Goal: Task Accomplishment & Management: Manage account settings

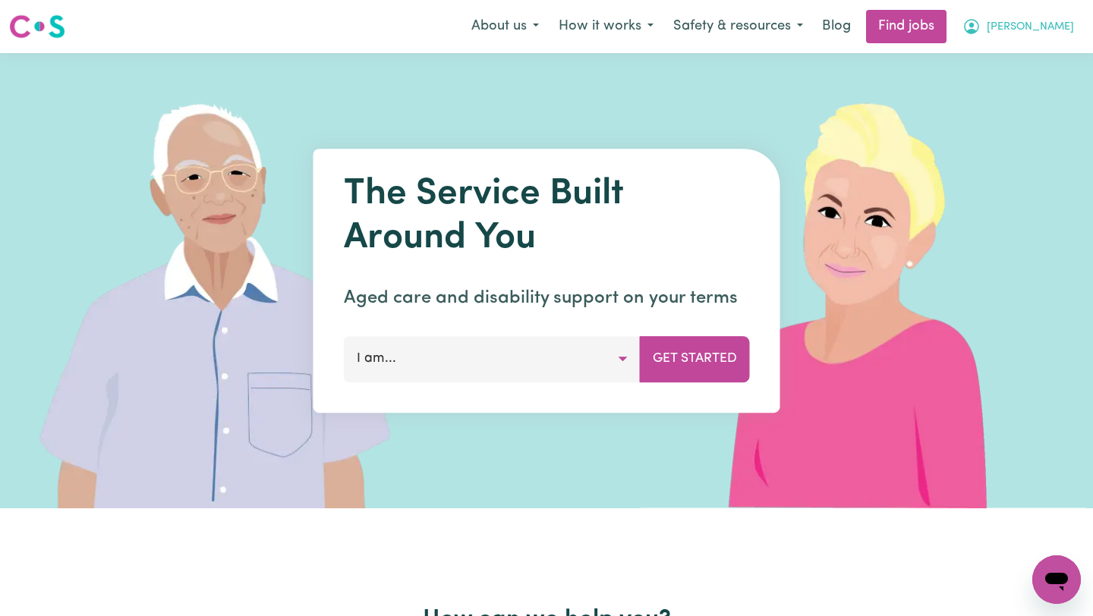
click at [1064, 29] on span "[PERSON_NAME]" at bounding box center [1030, 27] width 87 height 17
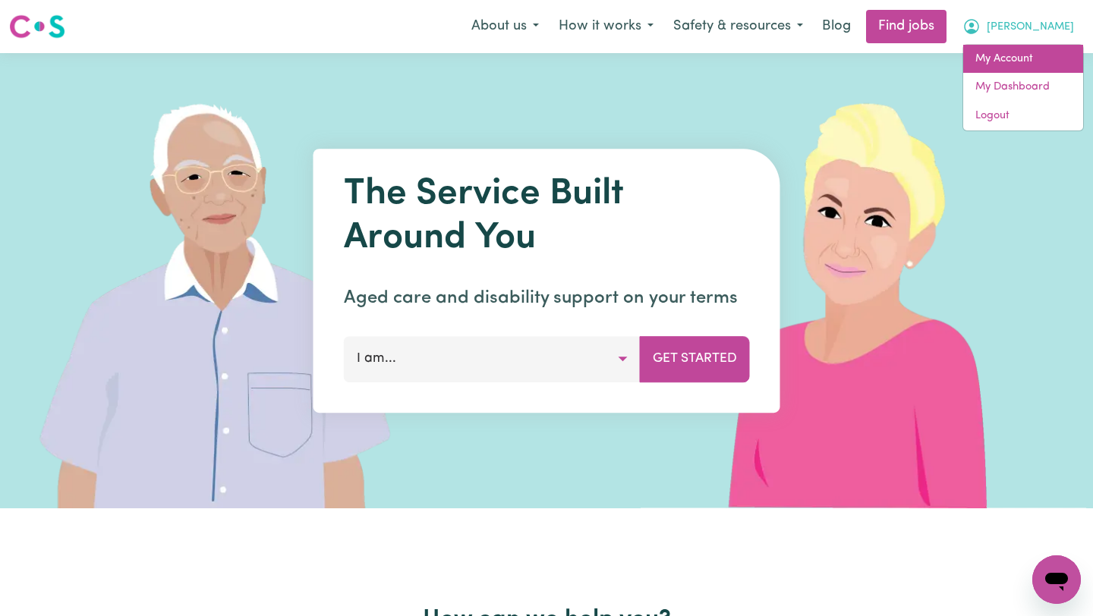
click at [1042, 56] on link "My Account" at bounding box center [1023, 59] width 120 height 29
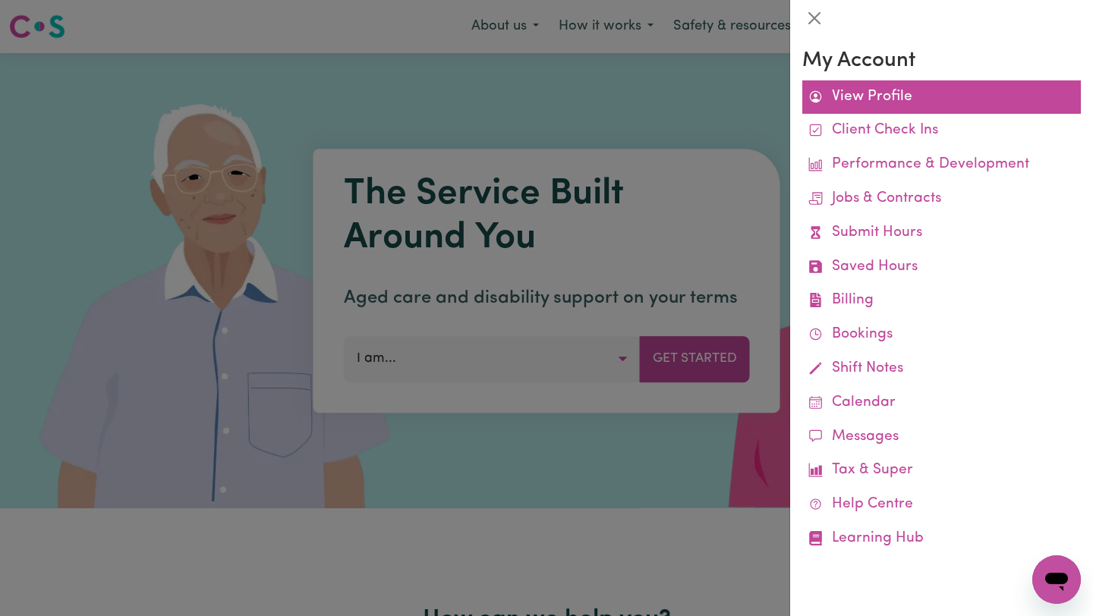
click at [902, 96] on link "View Profile" at bounding box center [941, 97] width 279 height 34
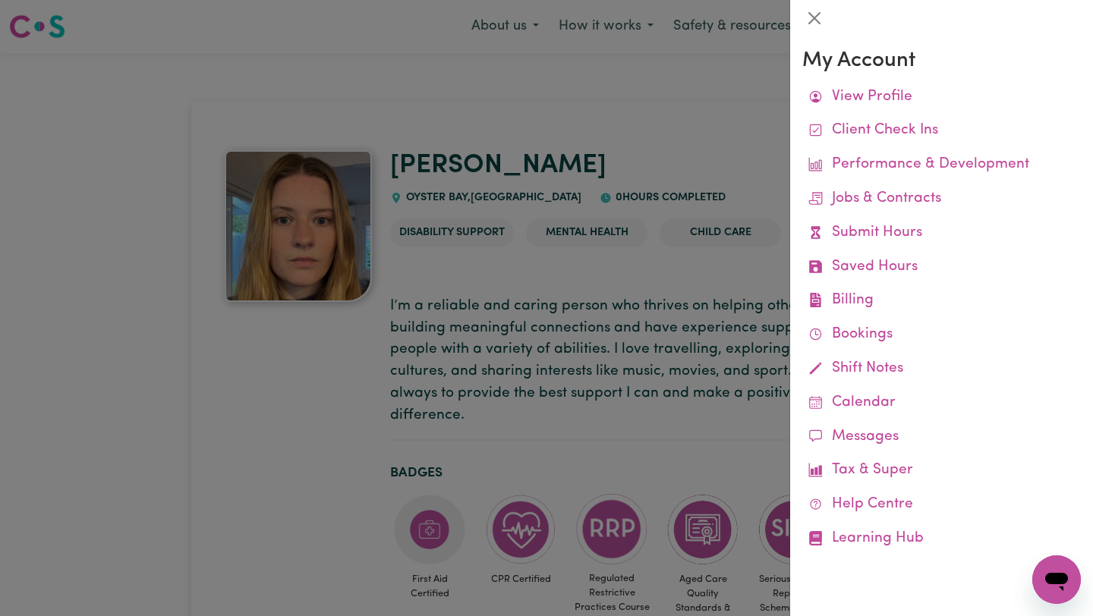
click at [534, 213] on div at bounding box center [546, 308] width 1093 height 616
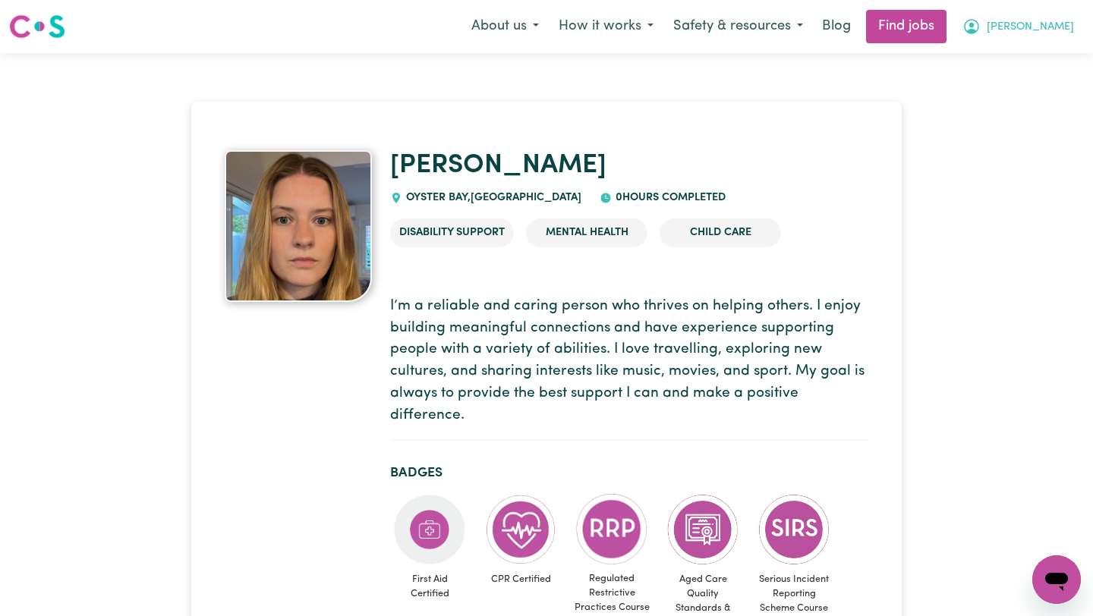
click at [1056, 26] on span "[PERSON_NAME]" at bounding box center [1030, 27] width 87 height 17
click at [1035, 81] on link "My Dashboard" at bounding box center [1023, 87] width 120 height 29
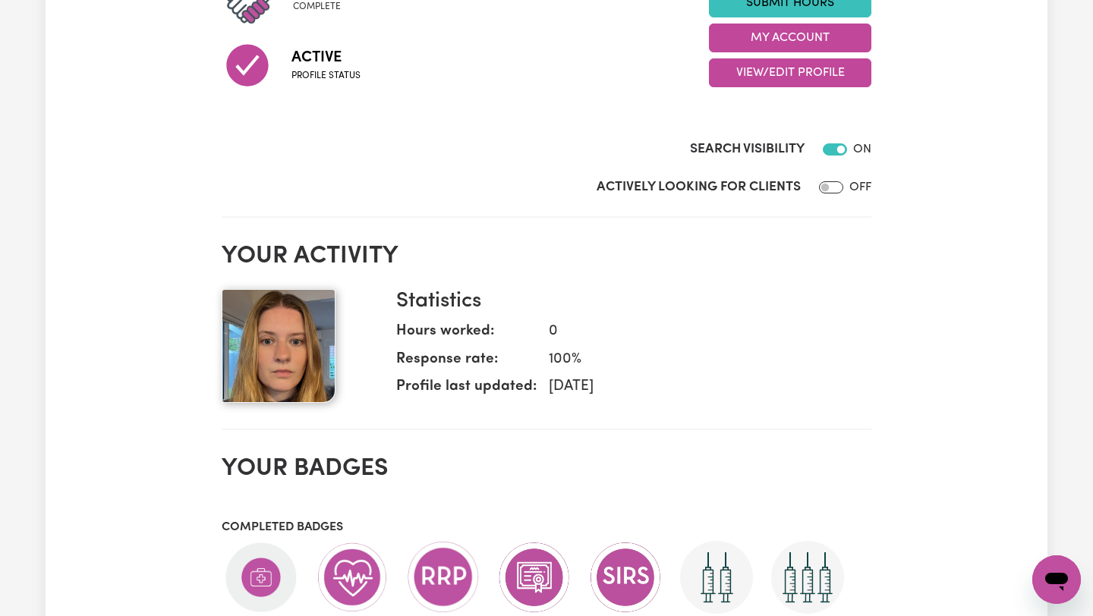
scroll to position [174, 0]
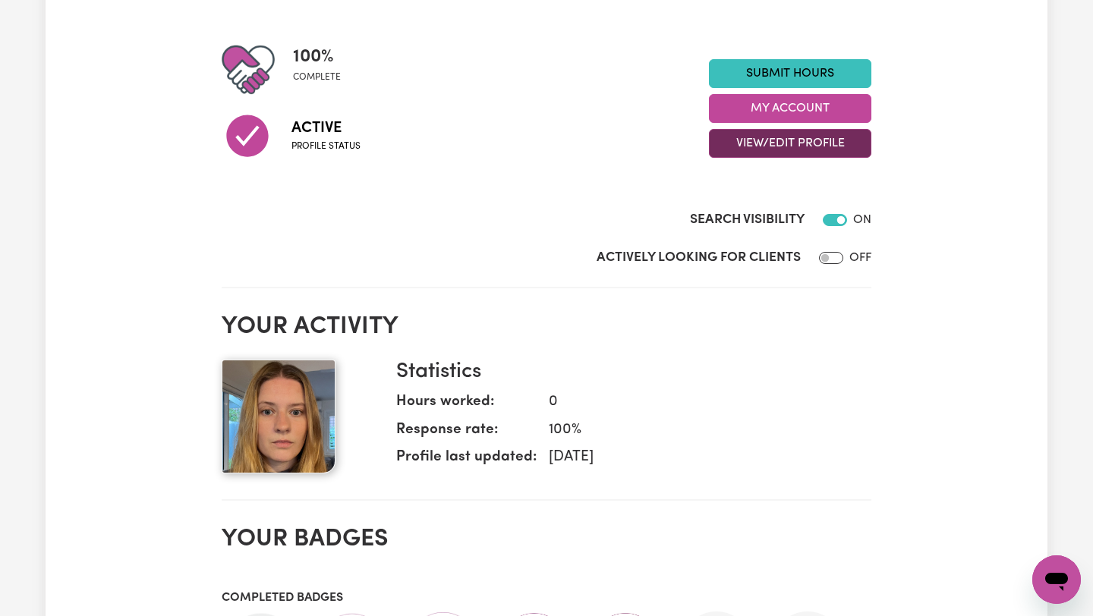
click at [836, 140] on button "View/Edit Profile" at bounding box center [790, 143] width 162 height 29
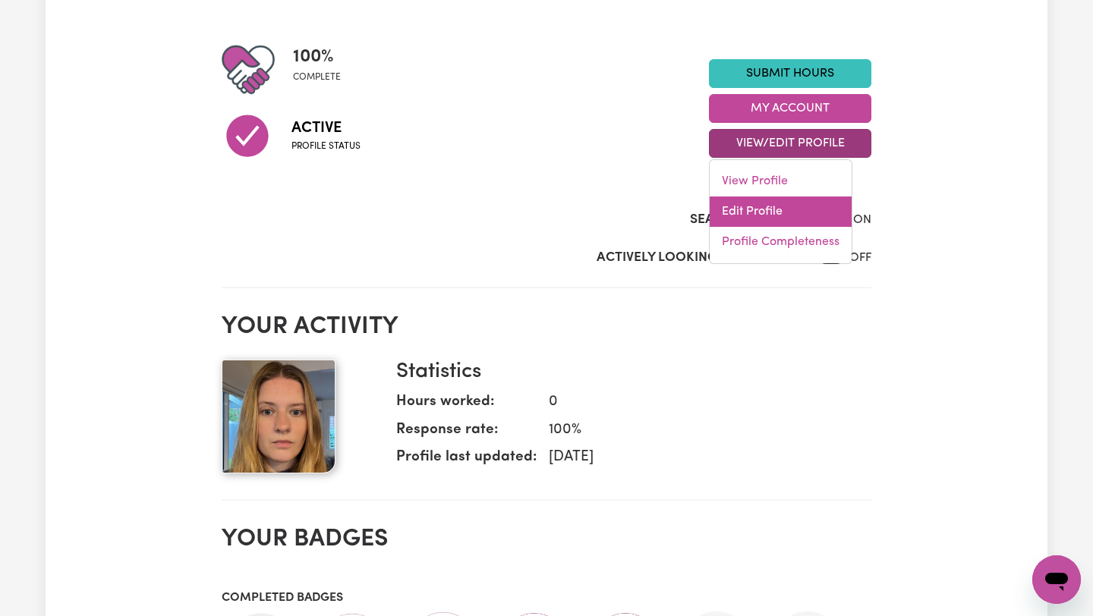
click at [806, 205] on link "Edit Profile" at bounding box center [781, 212] width 142 height 30
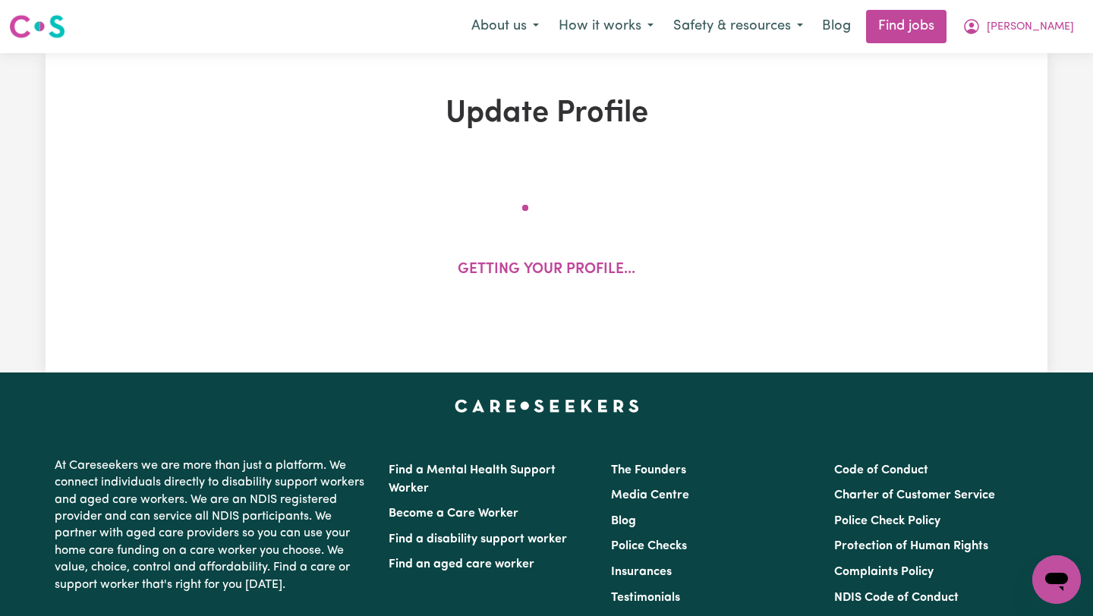
select select "[DEMOGRAPHIC_DATA] Citizen"
select select "Studying a healthcare related degree or qualification"
select select "55"
select select "85"
select select "115"
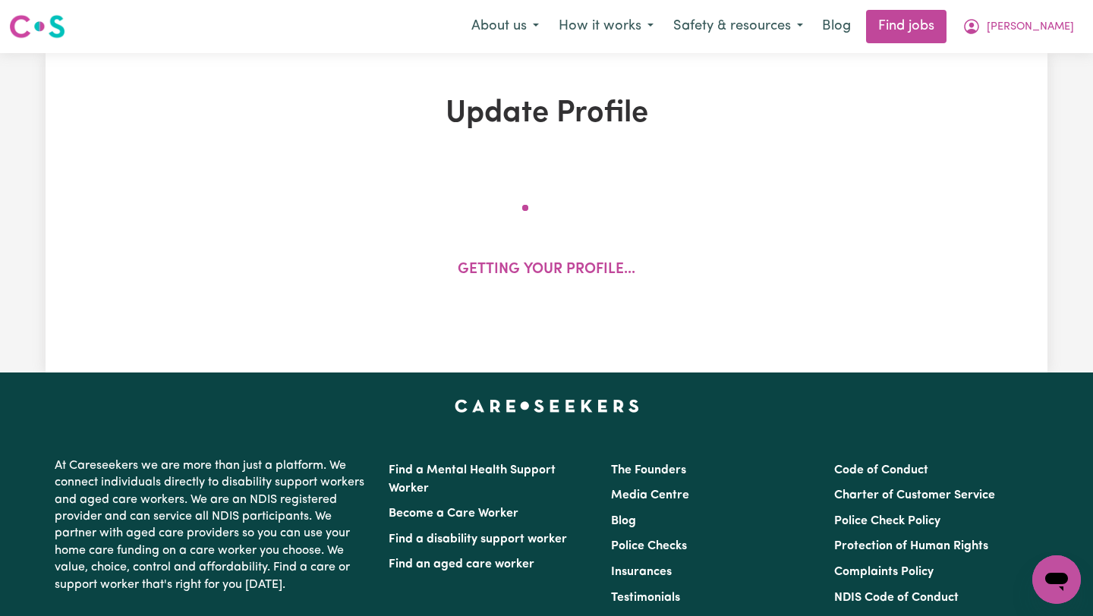
select select "135"
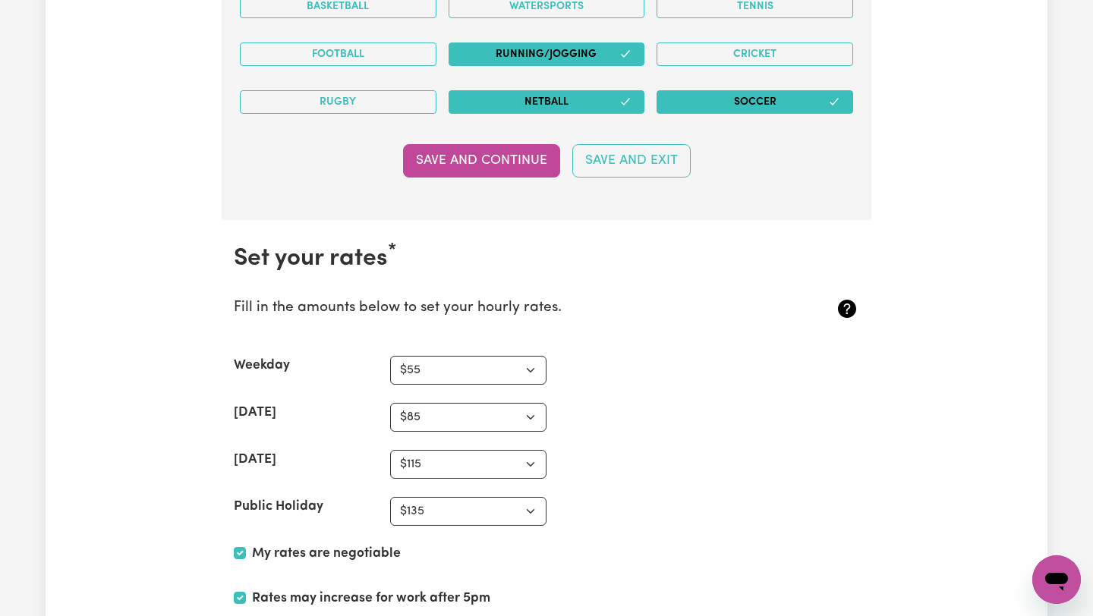
scroll to position [3761, 0]
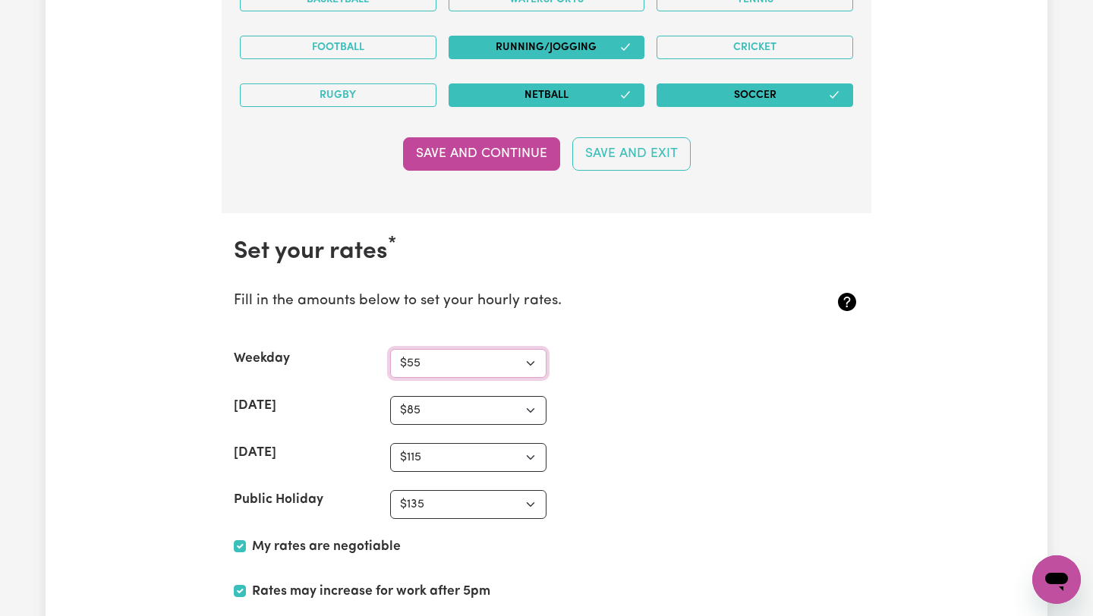
click at [534, 367] on select "N/A $37 $38 $39 $40 $41 $42 $43 $44 $45 $46 $47 $48 $49 $50 $51 $52 $53 $54 $55…" at bounding box center [468, 363] width 156 height 29
click at [497, 362] on select "N/A $37 $38 $39 $40 $41 $42 $43 $44 $45 $46 $47 $48 $49 $50 $51 $52 $53 $54 $55…" at bounding box center [468, 363] width 156 height 29
select select "50"
click at [576, 348] on section "Set your rates * Fill in the amounts below to set your hourly rates. Weekday N/…" at bounding box center [547, 480] width 650 height 534
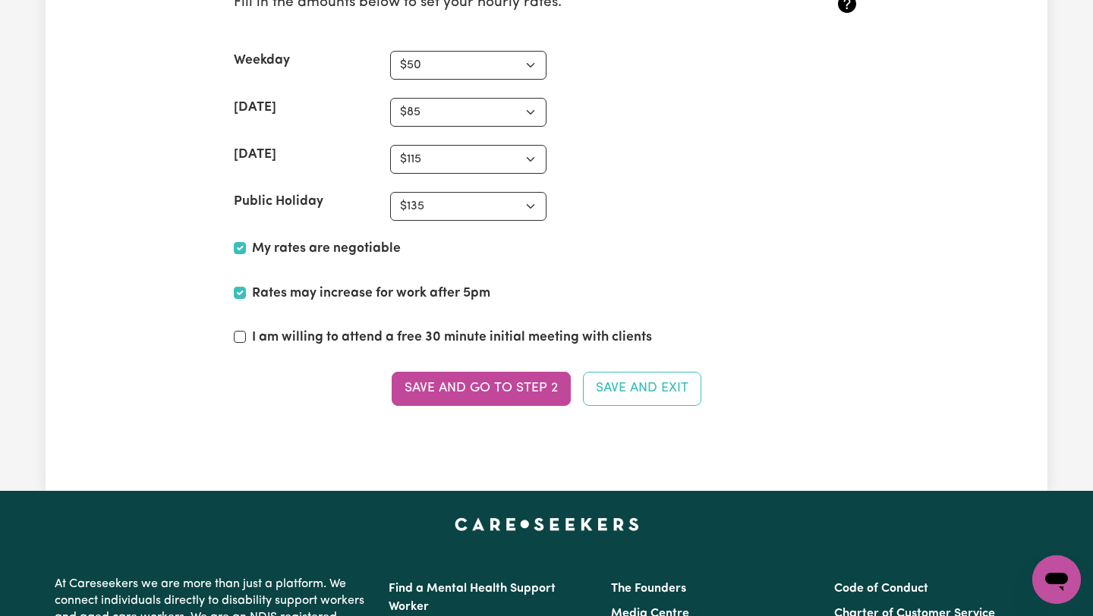
scroll to position [4067, 0]
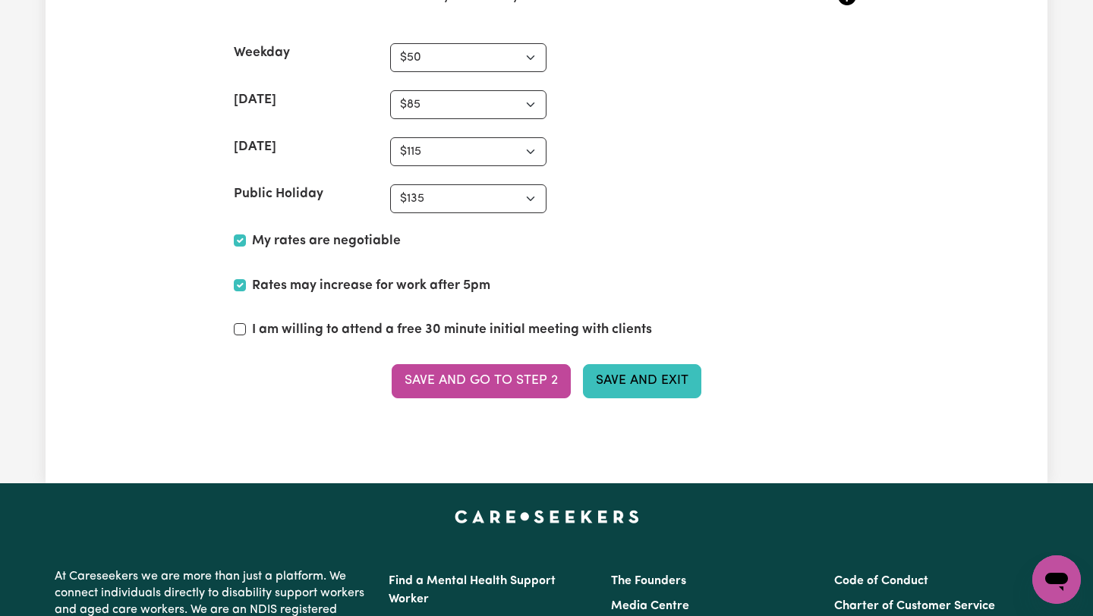
click at [621, 373] on button "Save and Exit" at bounding box center [642, 380] width 118 height 33
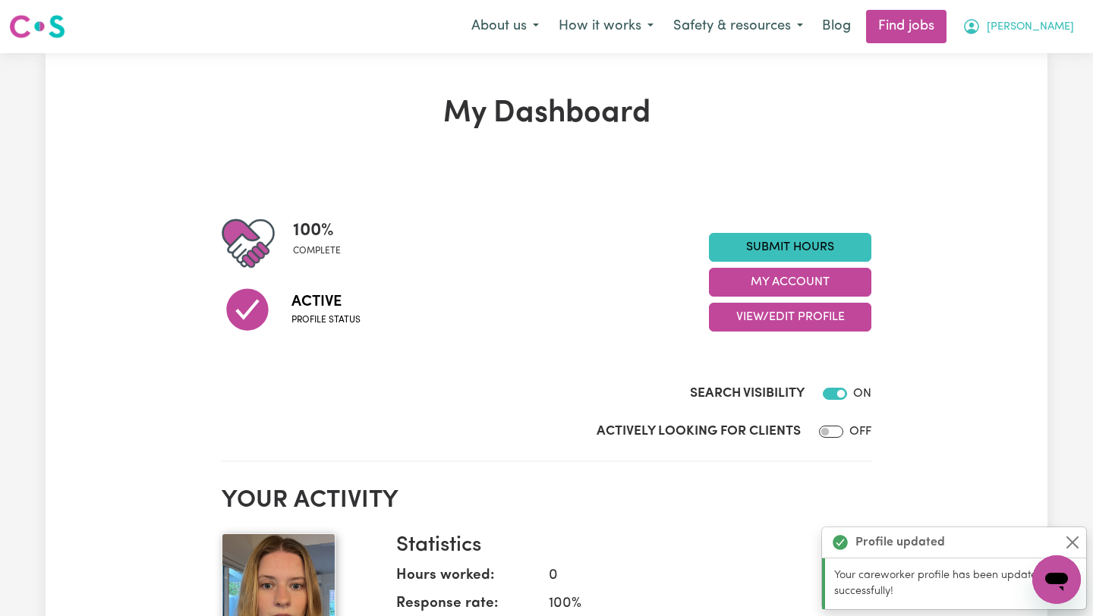
click at [1057, 18] on button "[PERSON_NAME]" at bounding box center [1018, 27] width 131 height 32
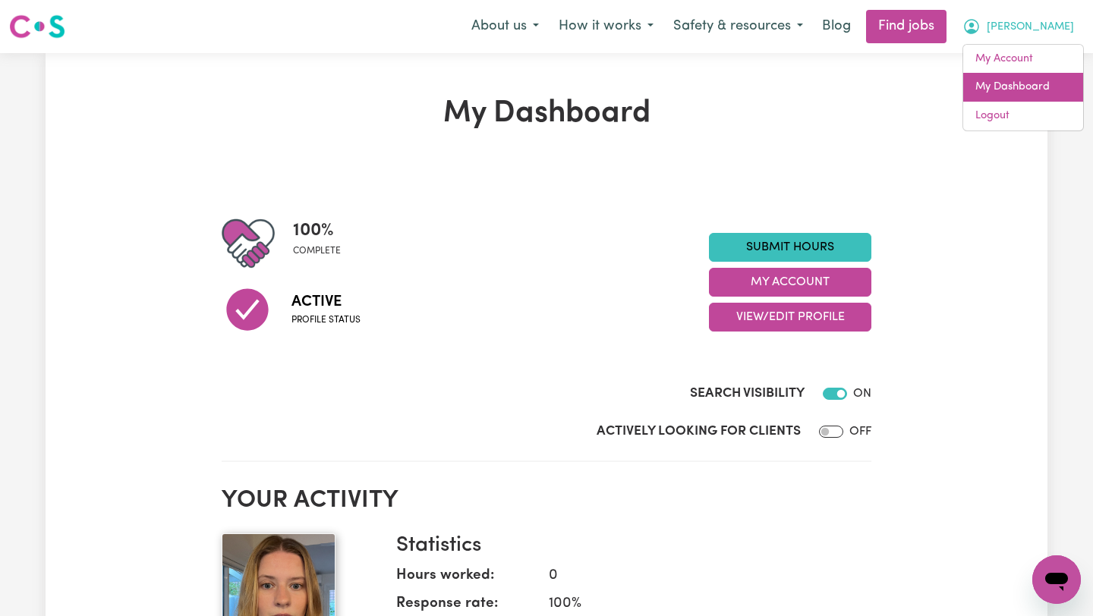
click at [1032, 81] on link "My Dashboard" at bounding box center [1023, 87] width 120 height 29
click at [947, 24] on link "Find jobs" at bounding box center [906, 26] width 80 height 33
